Goal: Transaction & Acquisition: Register for event/course

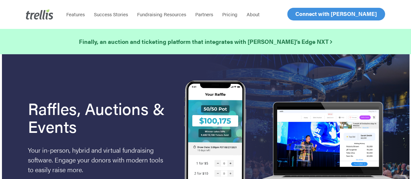
click at [293, 16] on link "Log In" at bounding box center [302, 14] width 25 height 12
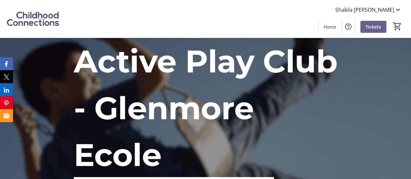
click at [370, 25] on span "Tickets" at bounding box center [374, 26] width 16 height 7
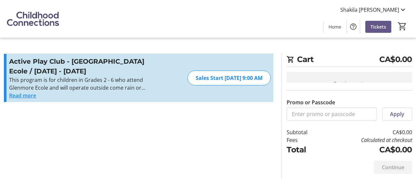
click at [33, 96] on button "Read more" at bounding box center [22, 96] width 27 height 8
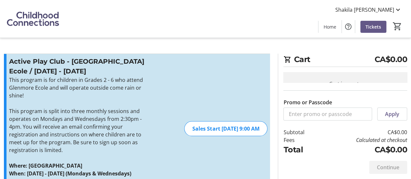
scroll to position [32, 0]
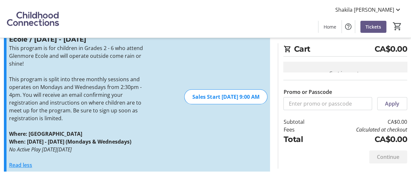
drag, startPoint x: 109, startPoint y: 152, endPoint x: 7, endPoint y: 149, distance: 101.8
click at [7, 149] on div "Active Play Club - Glenmore Ecole / Sept 22 - Nov 19 This program is for childr…" at bounding box center [137, 97] width 266 height 150
copy em "No Active Play on Monday , Oct 13th , 2025"
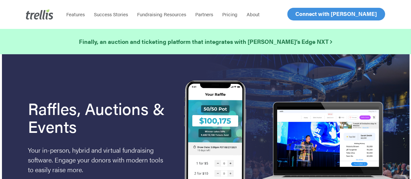
click at [304, 13] on span "Log In" at bounding box center [303, 14] width 16 height 8
